Goal: Transaction & Acquisition: Purchase product/service

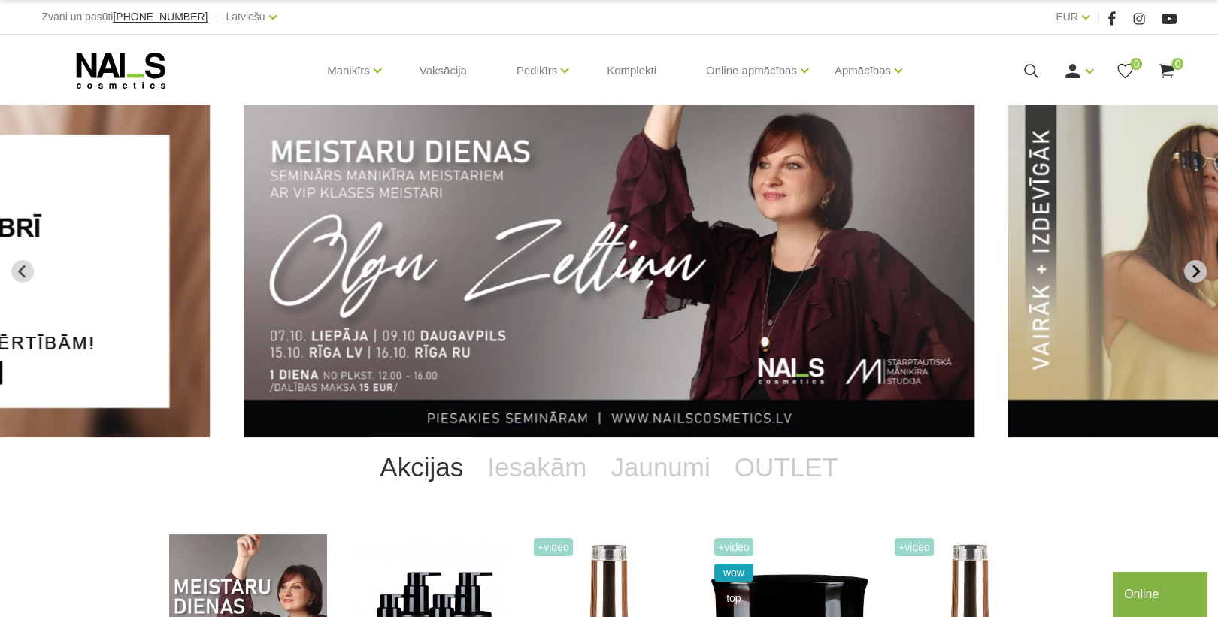
click at [1195, 274] on icon "Next slide" at bounding box center [1196, 271] width 8 height 13
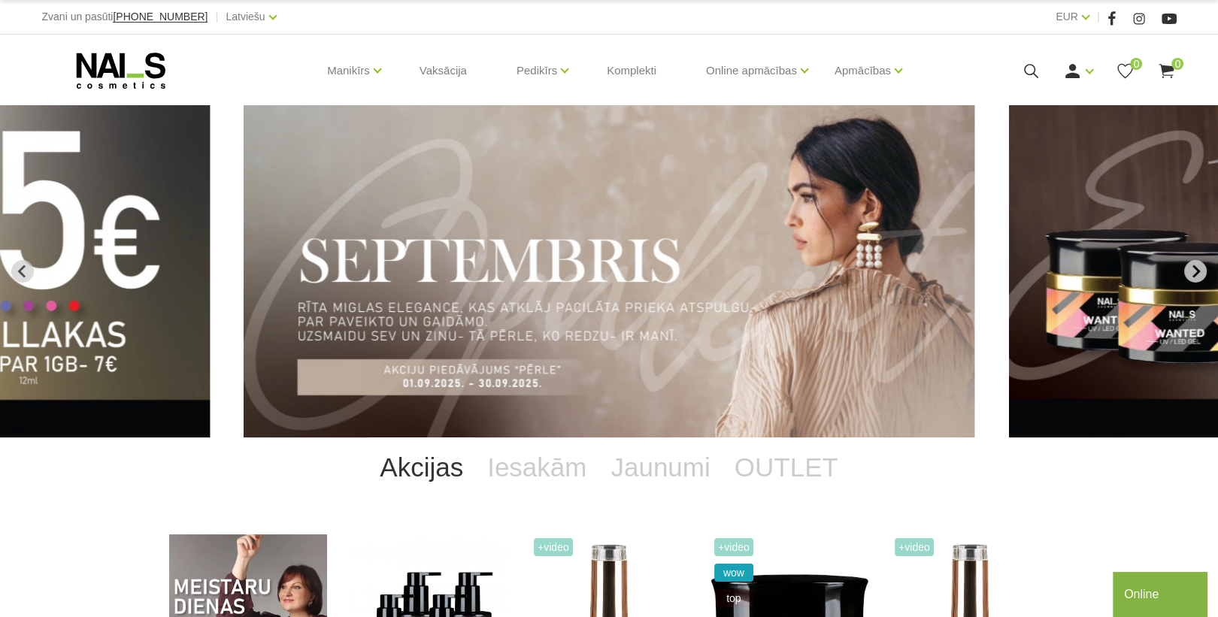
click at [1191, 271] on icon "Next slide" at bounding box center [1196, 272] width 14 height 14
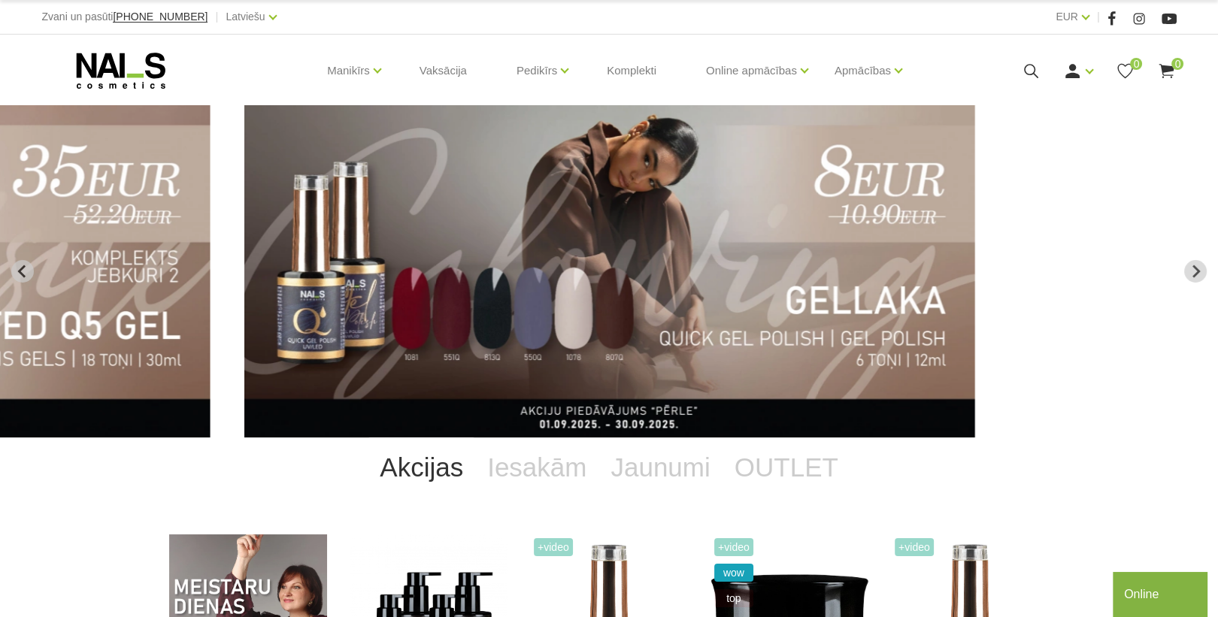
click at [1035, 68] on icon at bounding box center [1031, 71] width 19 height 19
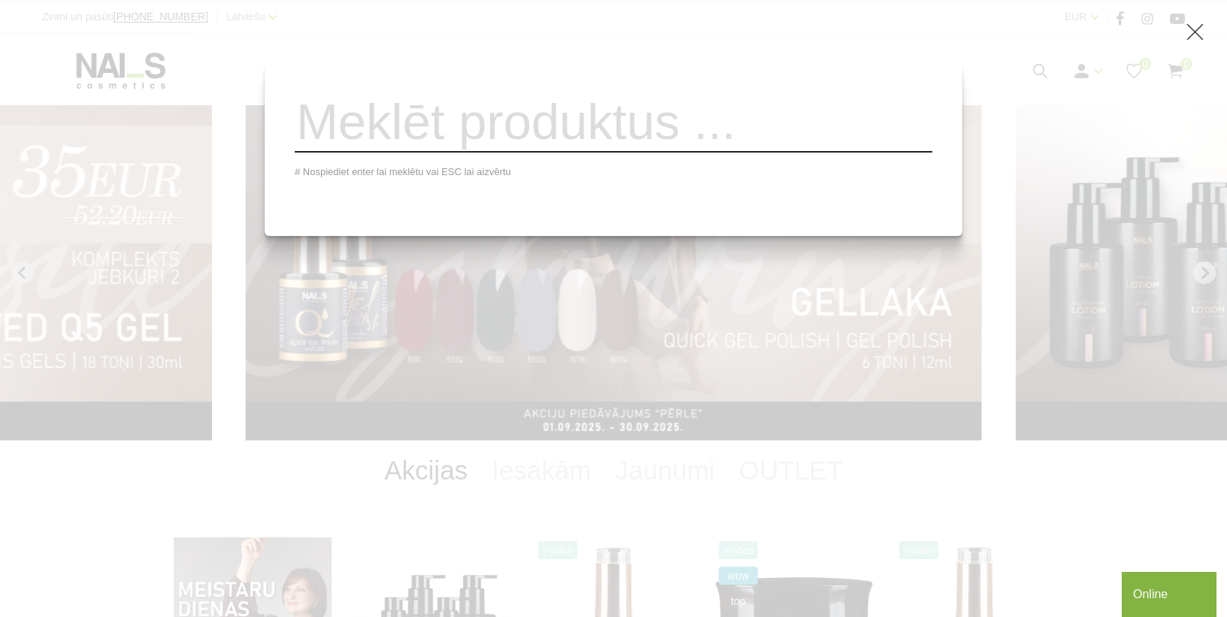
click at [641, 140] on input "search" at bounding box center [613, 122] width 637 height 61
type input "ē"
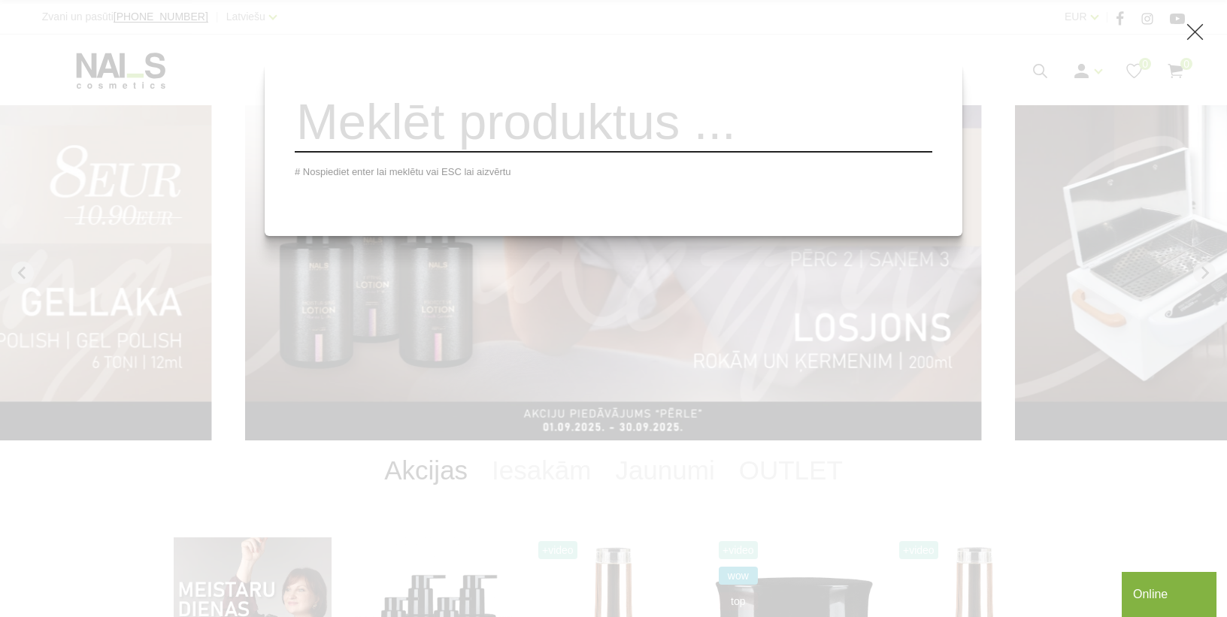
click at [461, 144] on input "search" at bounding box center [613, 122] width 637 height 61
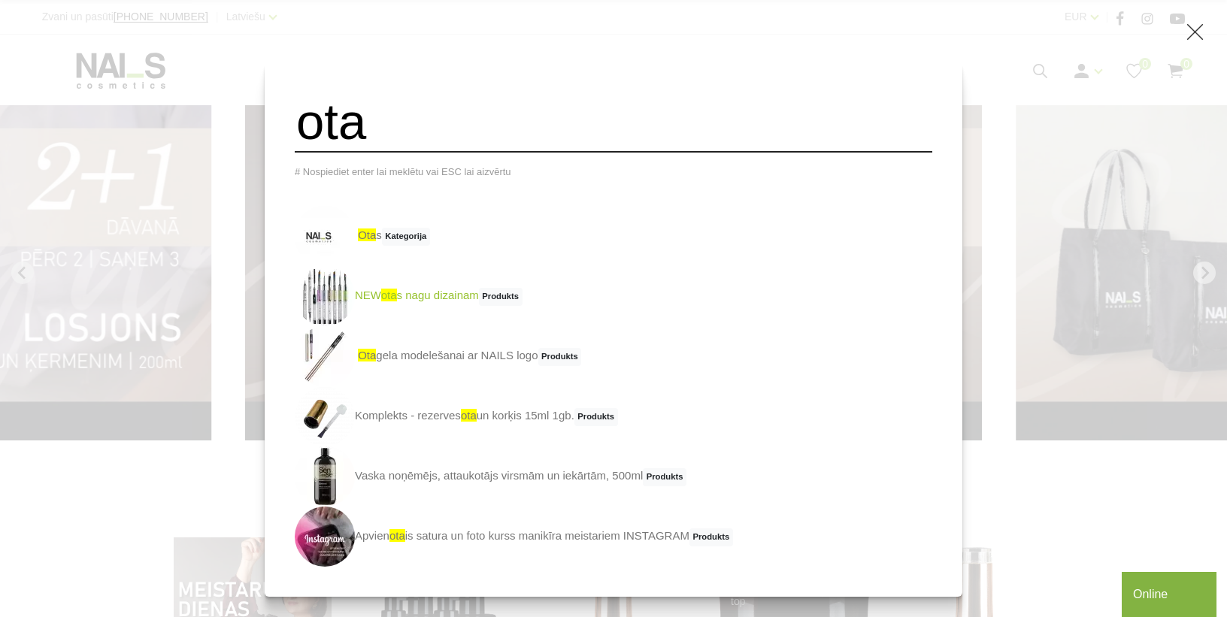
type input "ota"
click at [469, 310] on link "NEW ota s nagu dizainam Produkts" at bounding box center [409, 296] width 228 height 60
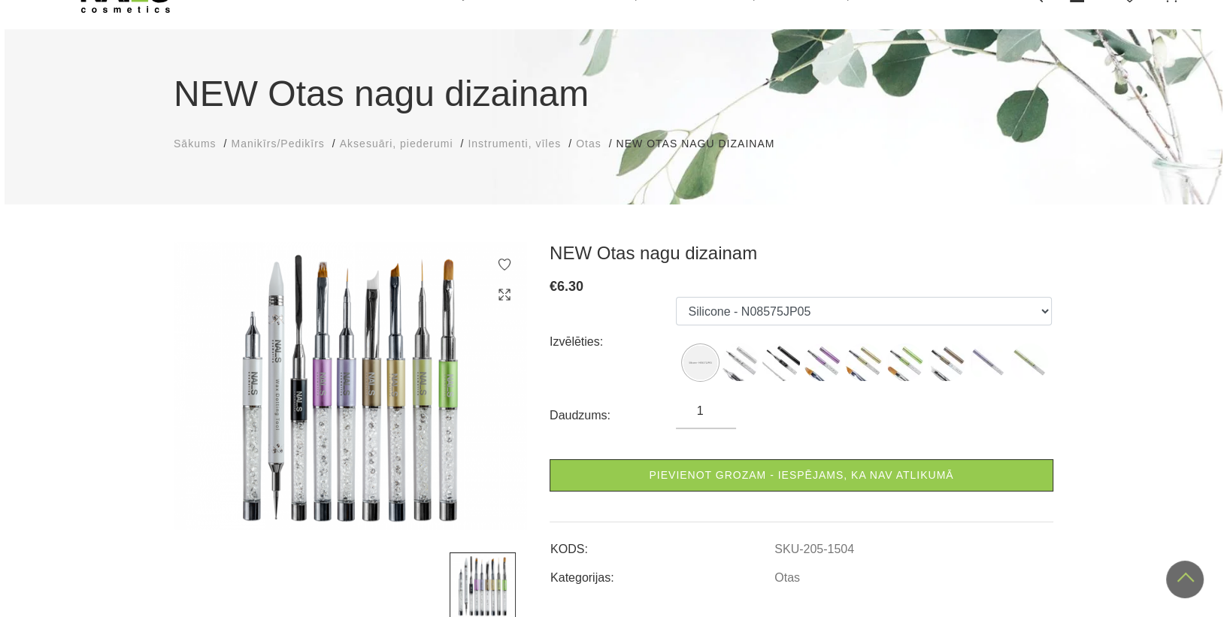
scroll to position [60, 0]
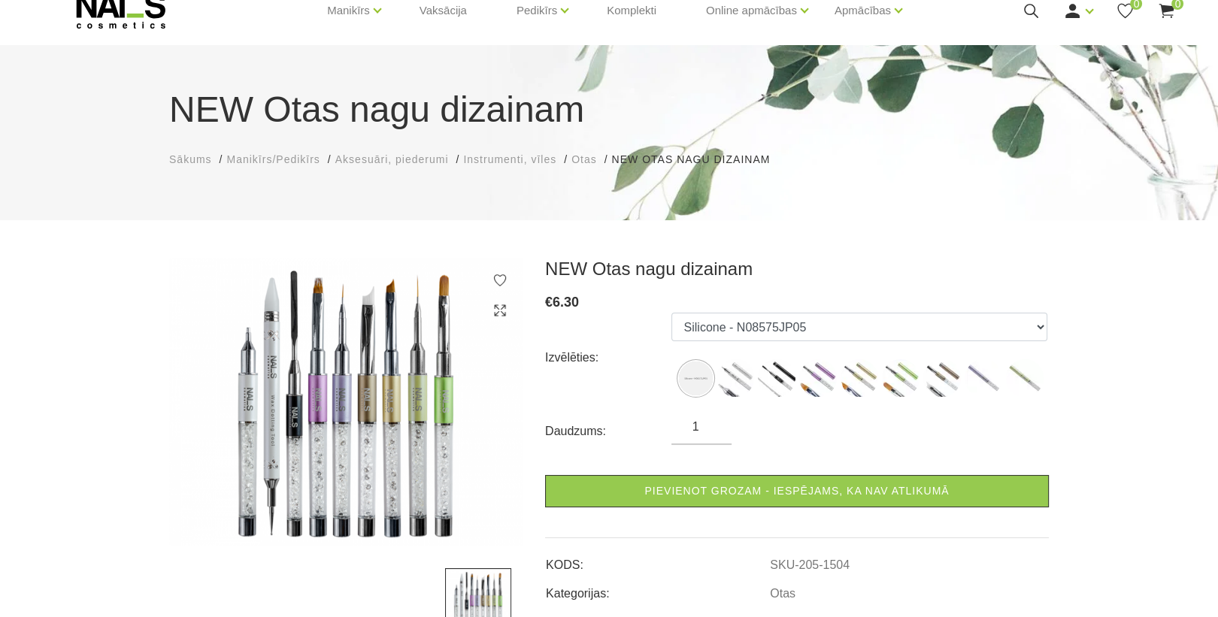
click at [1029, 12] on icon at bounding box center [1031, 11] width 19 height 19
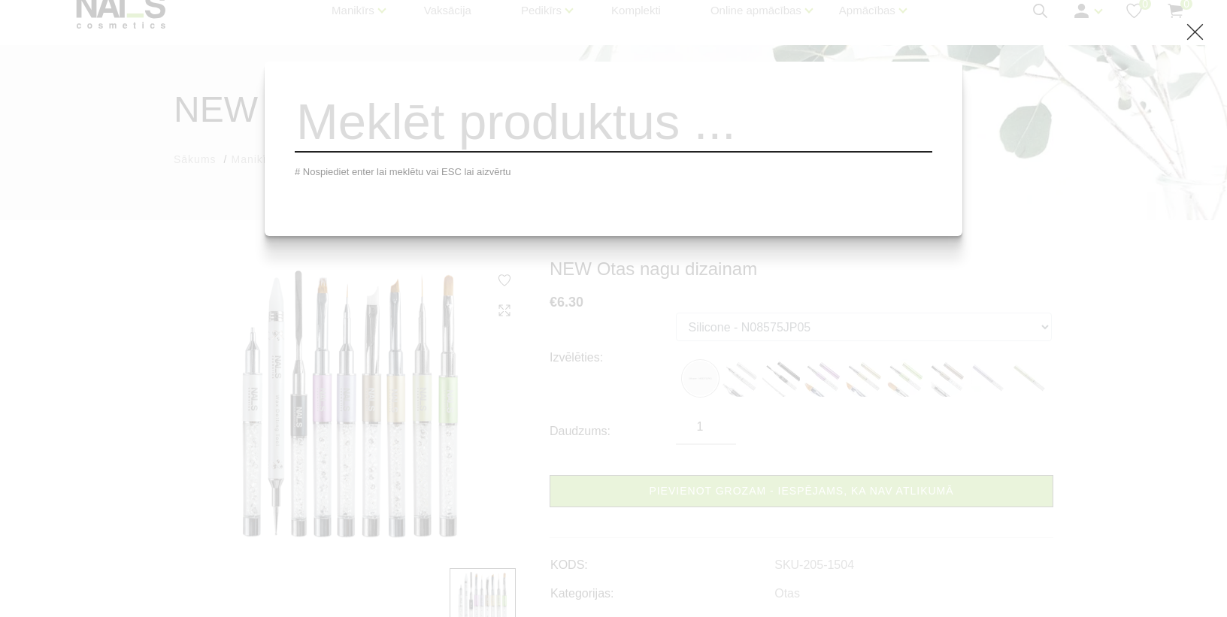
click at [679, 135] on input "search" at bounding box center [613, 122] width 637 height 61
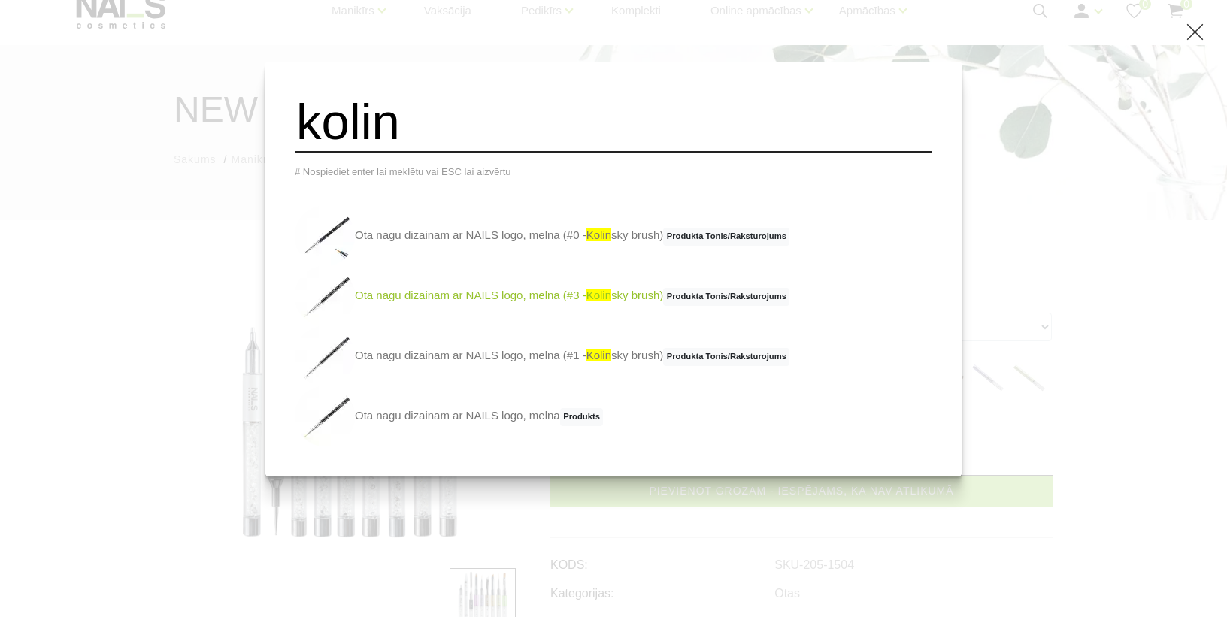
type input "kolin"
click at [502, 303] on link "Ota nagu dizainam ar NAILS logo, melna (#3 - kolin sky brush) Produkta Tonis/Ra…" at bounding box center [542, 296] width 495 height 60
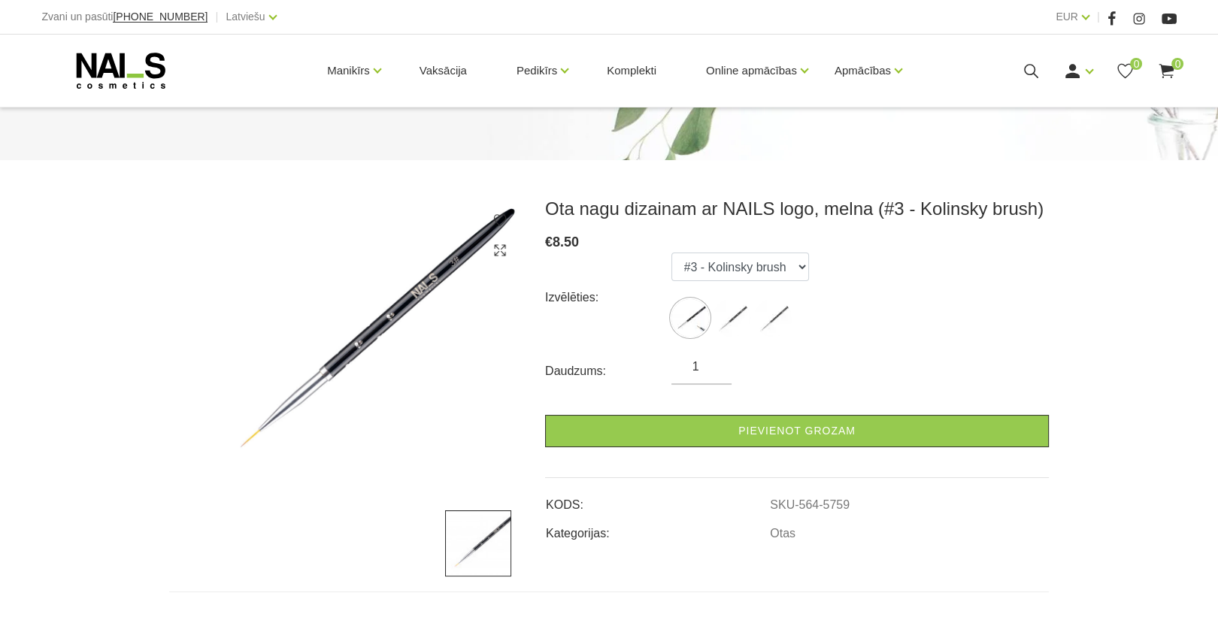
scroll to position [120, 0]
click at [792, 274] on select "#0 - Kolinsky brush #3 - Kolinsky brush #1 - Kolinsky brush" at bounding box center [740, 267] width 138 height 29
click at [671, 253] on select "#0 - Kolinsky brush #3 - Kolinsky brush #1 - Kolinsky brush" at bounding box center [740, 267] width 138 height 29
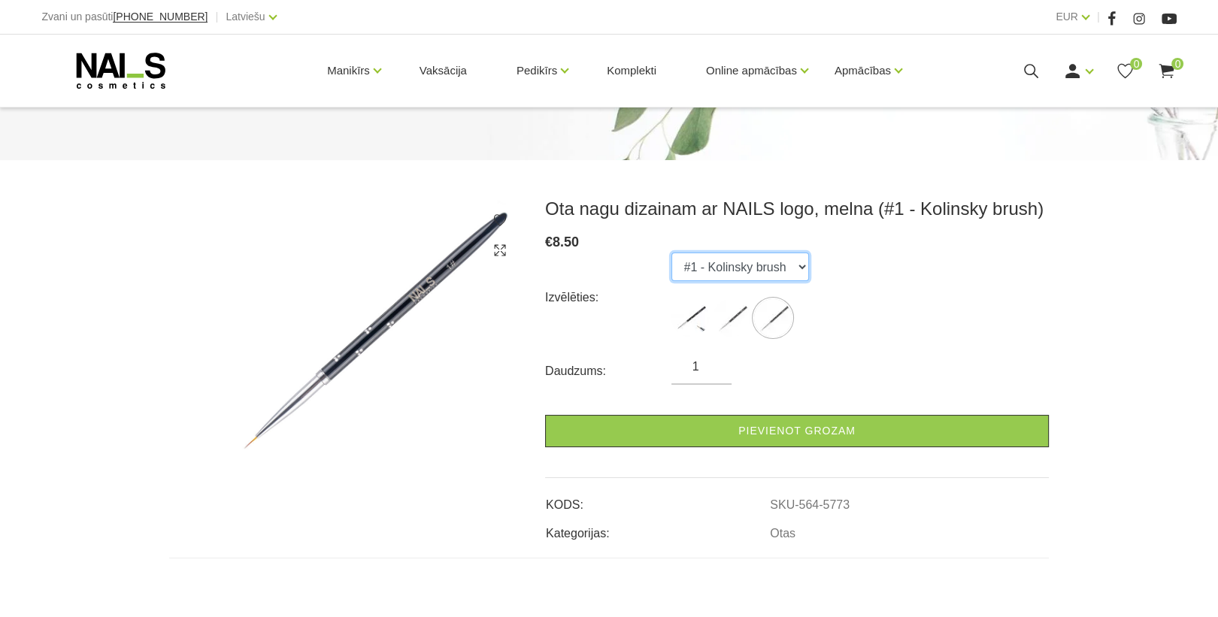
click at [784, 272] on select "#0 - Kolinsky brush #3 - Kolinsky brush #1 - Kolinsky brush" at bounding box center [740, 267] width 138 height 29
select select "5759"
click at [671, 253] on select "#0 - Kolinsky brush #3 - Kolinsky brush #1 - Kolinsky brush" at bounding box center [740, 267] width 138 height 29
